Goal: Task Accomplishment & Management: Manage account settings

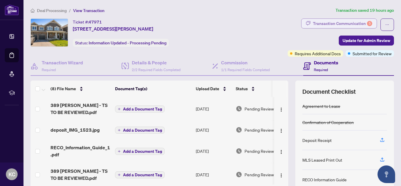
click at [329, 23] on div "Transaction Communication 5" at bounding box center [342, 23] width 59 height 9
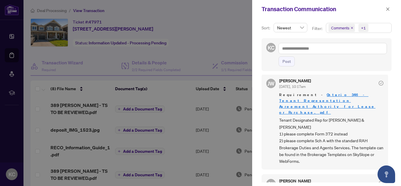
scroll to position [194, 0]
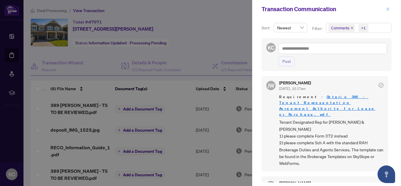
click at [386, 9] on icon "close" at bounding box center [388, 9] width 4 height 4
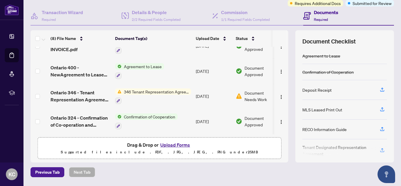
scroll to position [48, 0]
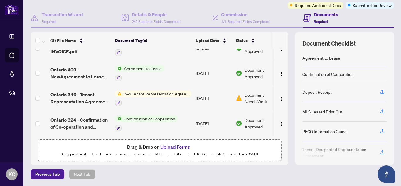
click at [166, 90] on span "346 Tenant Representation Agreement - Authority for Lease or Purchase" at bounding box center [157, 93] width 70 height 6
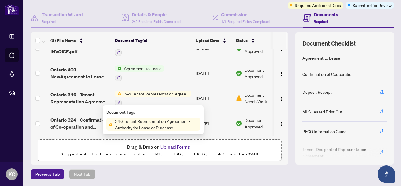
click at [165, 100] on div at bounding box center [153, 102] width 76 height 7
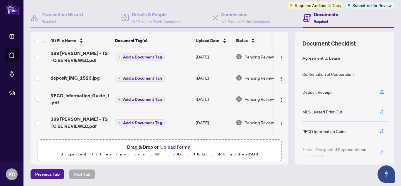
scroll to position [0, 0]
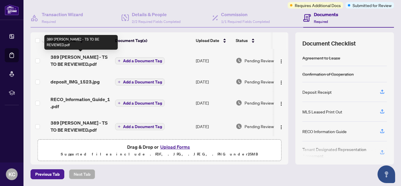
click at [94, 56] on span "389 [PERSON_NAME] - TS TO BE REVIEWED.pdf" at bounding box center [81, 60] width 60 height 14
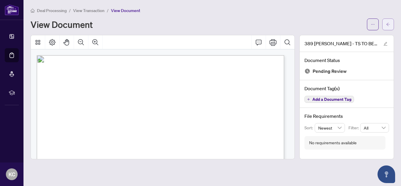
click at [389, 21] on span "button" at bounding box center [388, 24] width 4 height 9
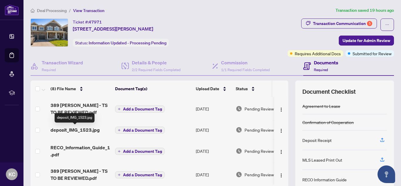
click at [86, 130] on span "deposit_IMG_1523.jpg" at bounding box center [75, 129] width 49 height 7
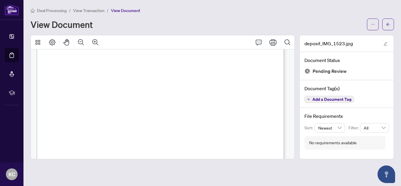
scroll to position [169, 0]
click at [389, 24] on icon "arrow-left" at bounding box center [388, 24] width 4 height 4
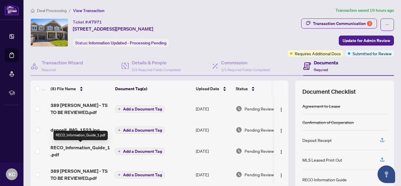
click at [95, 147] on span "RECO_Information_Guide_1.pdf" at bounding box center [81, 151] width 60 height 14
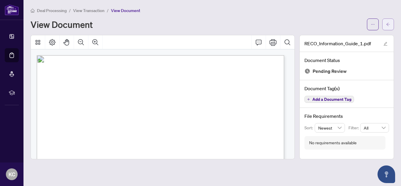
click at [388, 25] on icon "arrow-left" at bounding box center [388, 24] width 4 height 4
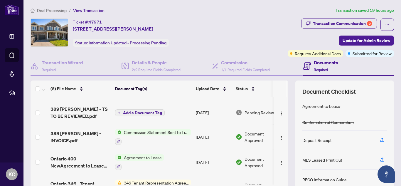
scroll to position [68, 0]
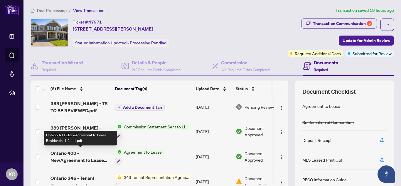
click at [66, 157] on span "Ontario 400 - NewAgreement to Lease Residential 1 2 1 1.pdf" at bounding box center [81, 156] width 60 height 14
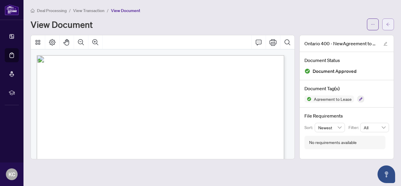
click at [388, 21] on span "button" at bounding box center [388, 24] width 4 height 9
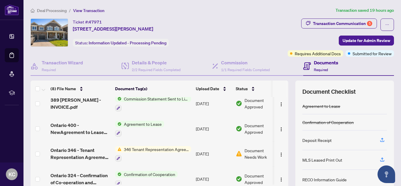
scroll to position [104, 0]
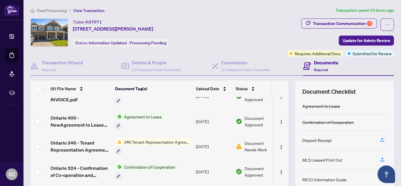
click at [307, 64] on icon at bounding box center [307, 66] width 8 height 8
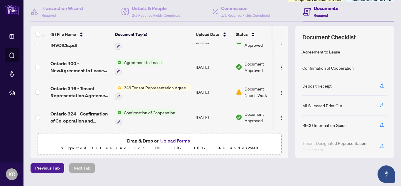
scroll to position [69, 0]
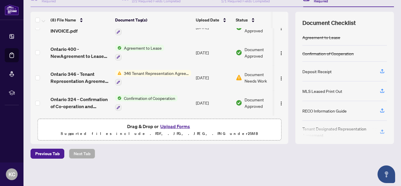
click at [172, 125] on button "Upload Forms" at bounding box center [175, 126] width 33 height 8
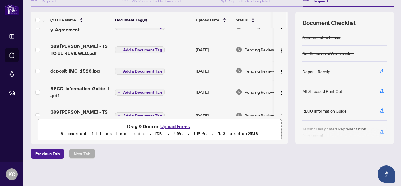
scroll to position [0, 0]
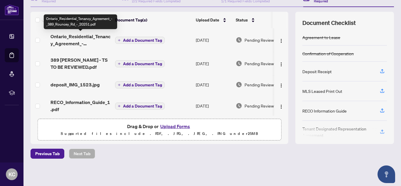
click at [80, 37] on span "Ontario_Residential_Tenancy_Agreement_-_389_Rouncey_Rd_-_20251.pdf" at bounding box center [81, 40] width 60 height 14
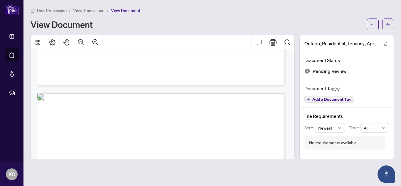
scroll to position [272, 0]
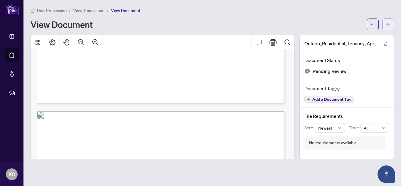
click at [386, 26] on icon "arrow-left" at bounding box center [388, 24] width 4 height 4
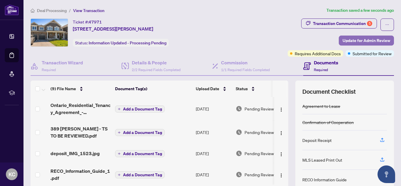
click at [354, 40] on span "Update for Admin Review" at bounding box center [367, 40] width 48 height 9
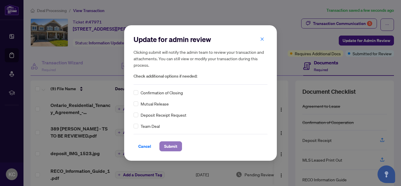
click at [174, 145] on span "Submit" at bounding box center [170, 146] width 13 height 9
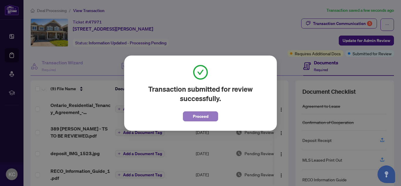
click at [204, 117] on span "Proceed" at bounding box center [201, 116] width 16 height 9
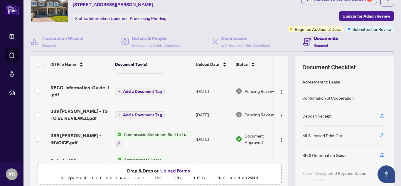
scroll to position [65, 0]
